Goal: Obtain resource: Download file/media

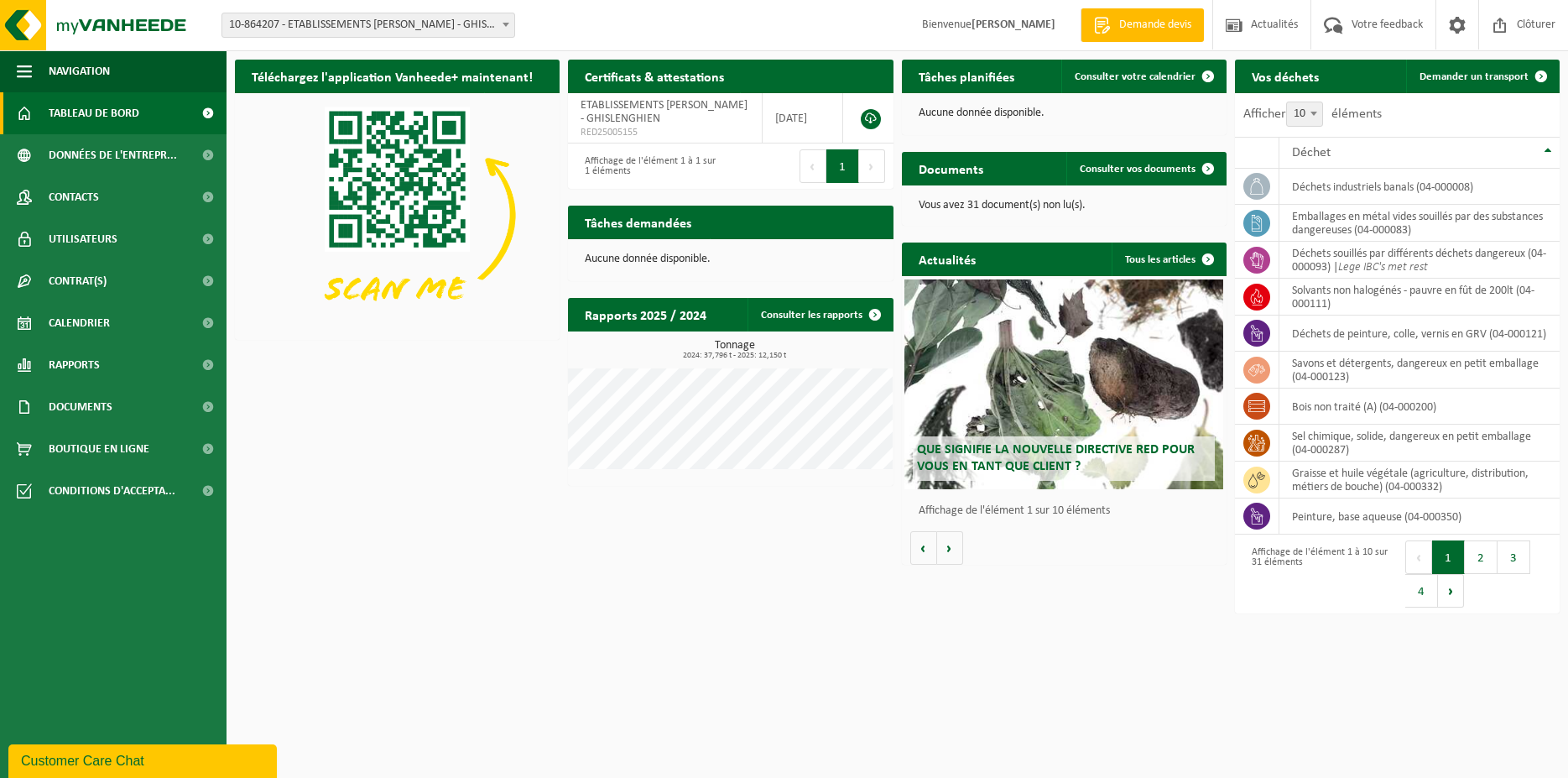
click at [68, 120] on span "Tableau de bord" at bounding box center [95, 112] width 91 height 42
click at [207, 113] on span at bounding box center [208, 112] width 37 height 42
click at [1063, 204] on p "Vous avez 31 document(s) non lu(s)." at bounding box center [1064, 205] width 291 height 12
click at [1119, 170] on span "Consulter vos documents" at bounding box center [1137, 169] width 116 height 11
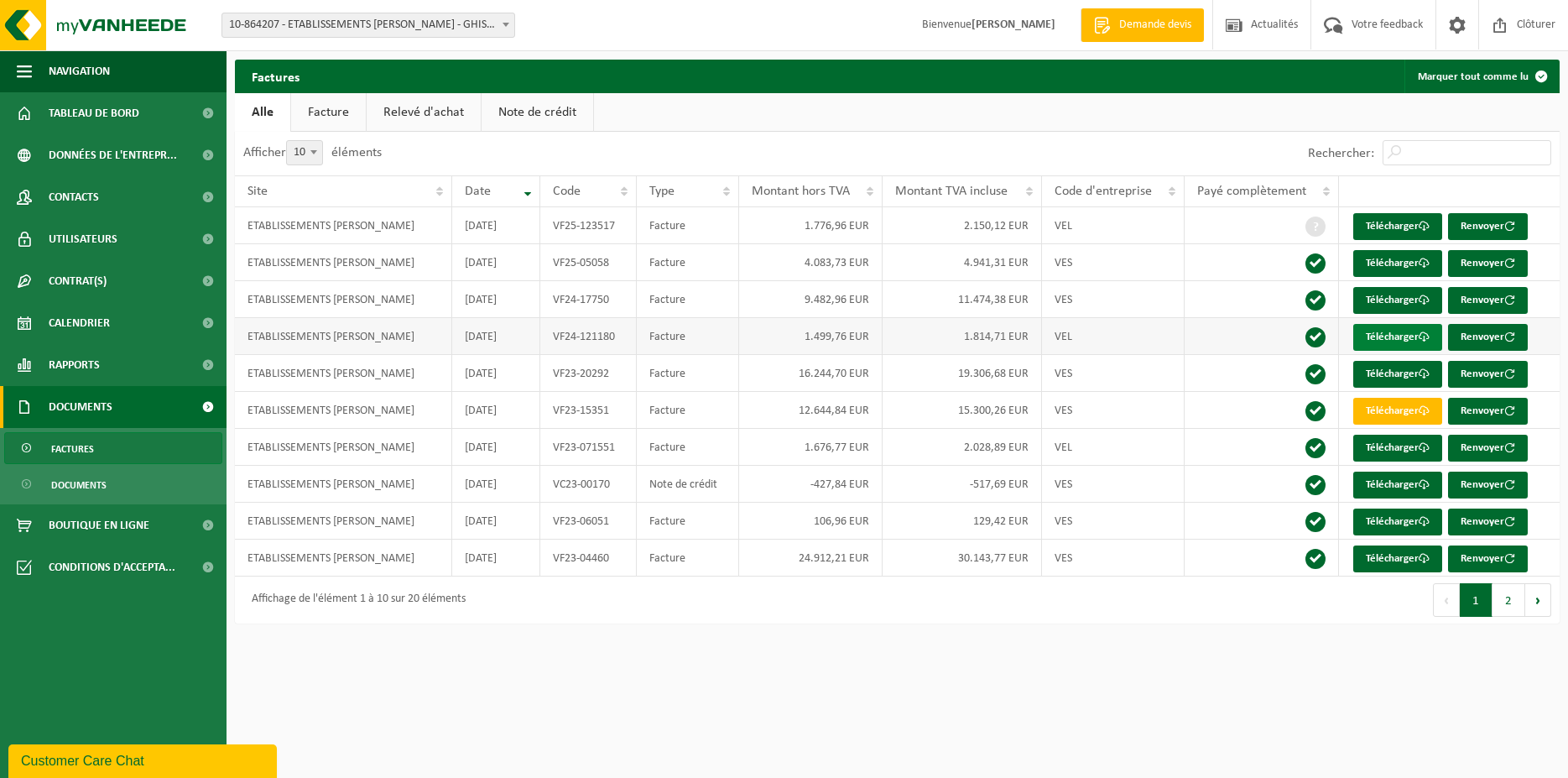
click at [1373, 334] on link "Télécharger" at bounding box center [1398, 337] width 89 height 27
click at [93, 332] on span "Calendrier" at bounding box center [79, 323] width 62 height 42
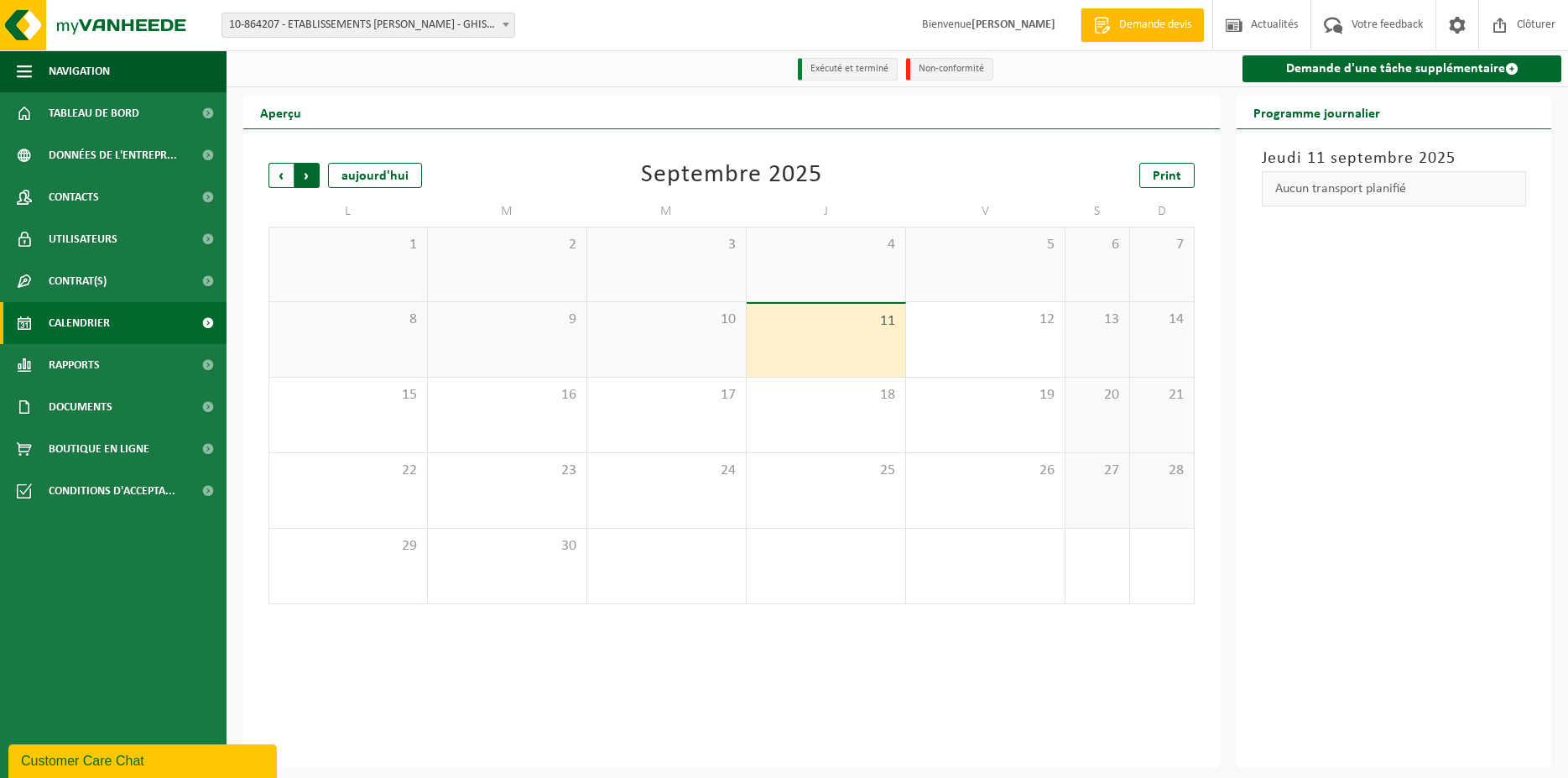
click at [275, 178] on span "Précédent" at bounding box center [281, 175] width 25 height 25
